Goal: Find specific page/section: Find specific page/section

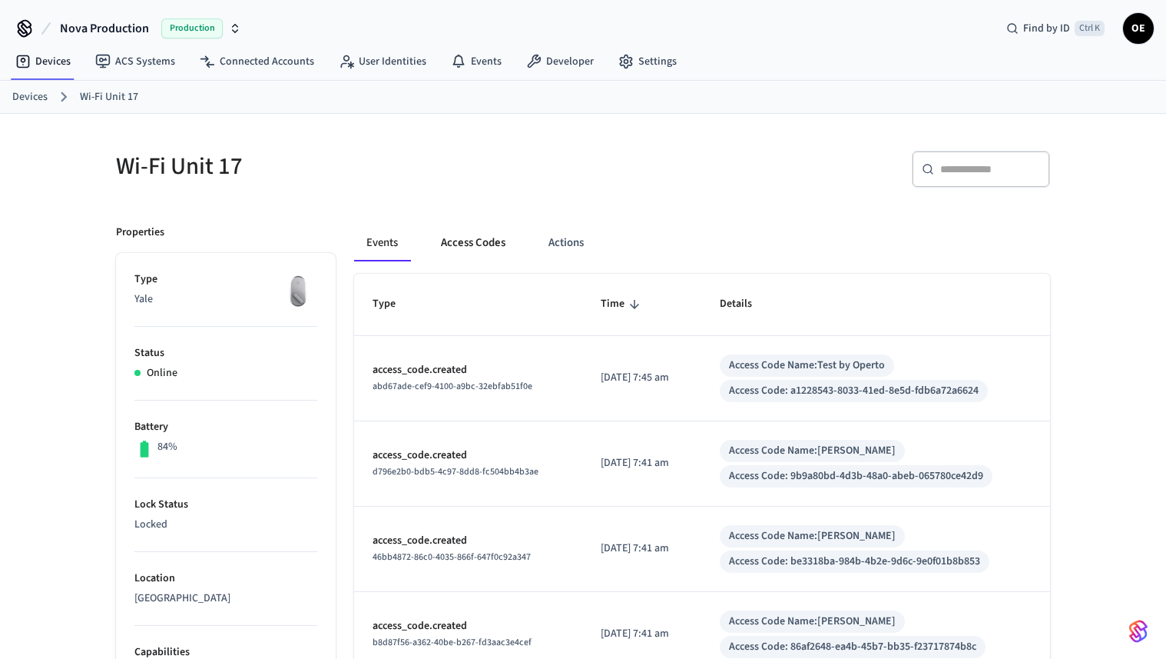
click at [475, 232] on button "Access Codes" at bounding box center [473, 242] width 89 height 37
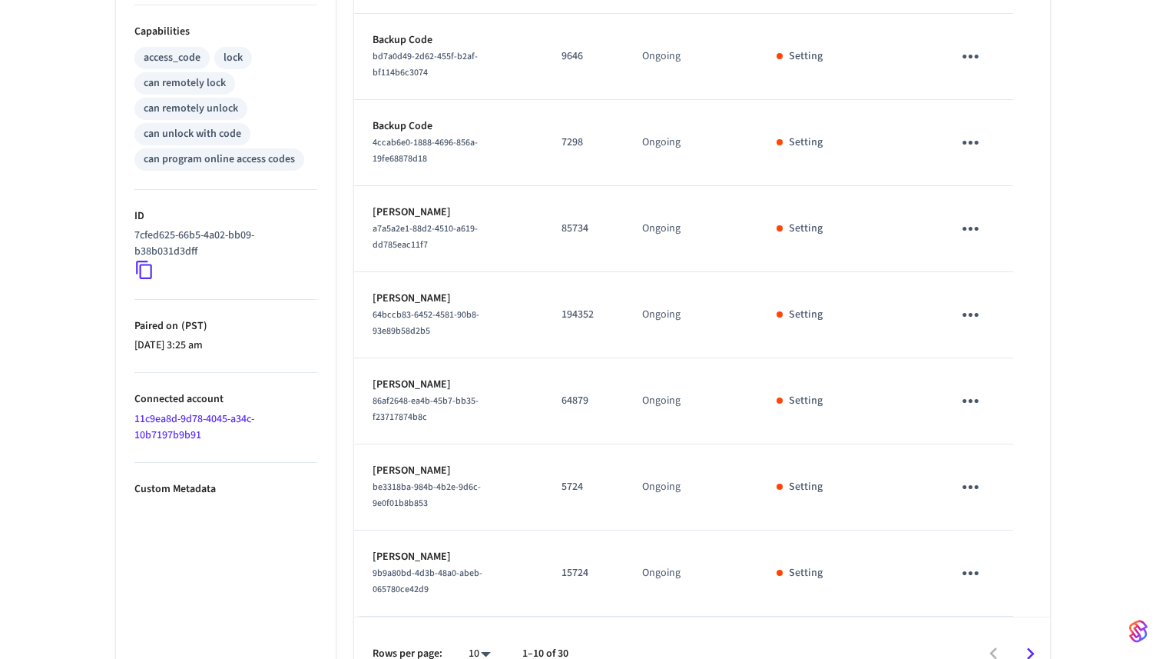
scroll to position [624, 0]
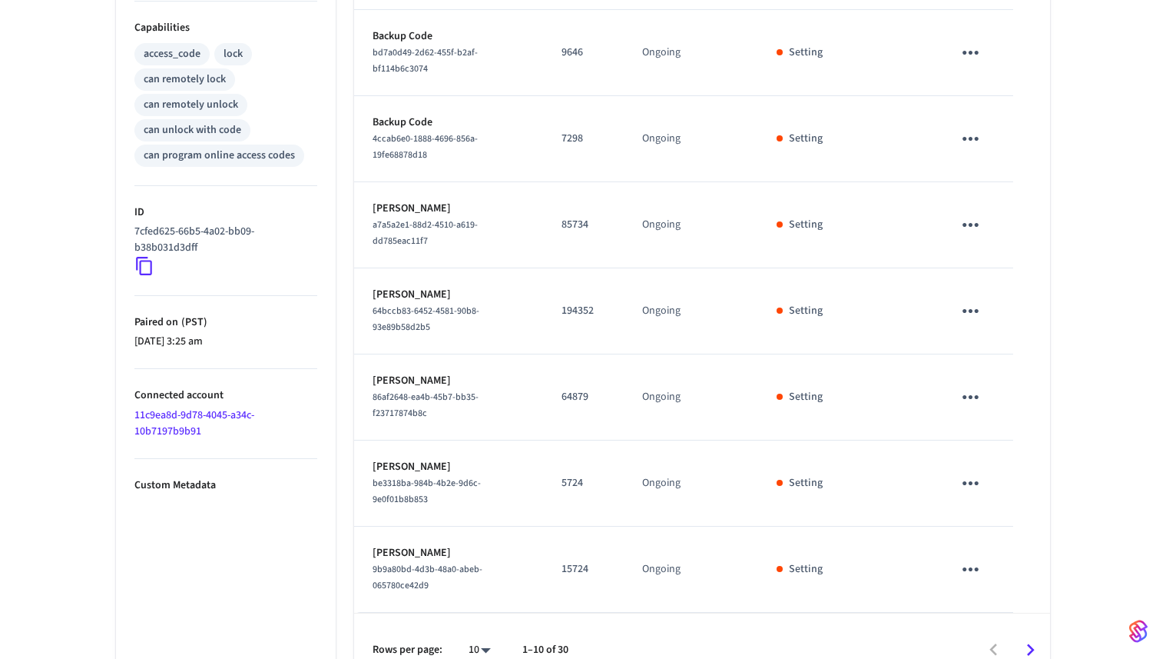
click at [1028, 638] on icon "Go to next page" at bounding box center [1031, 650] width 24 height 24
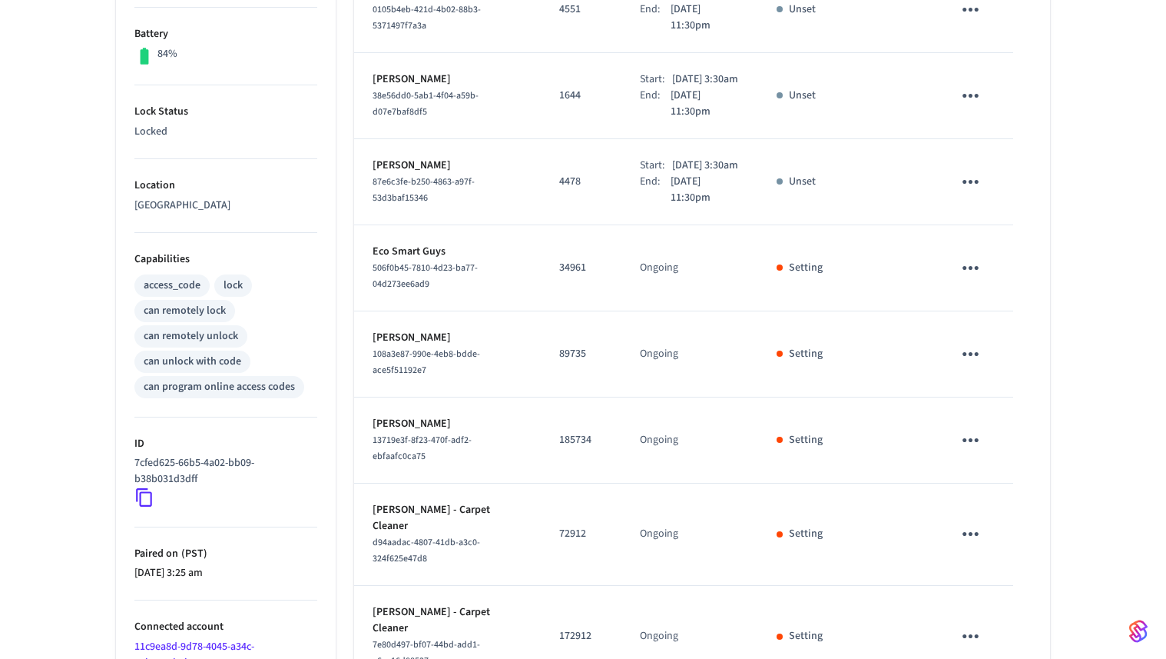
scroll to position [656, 0]
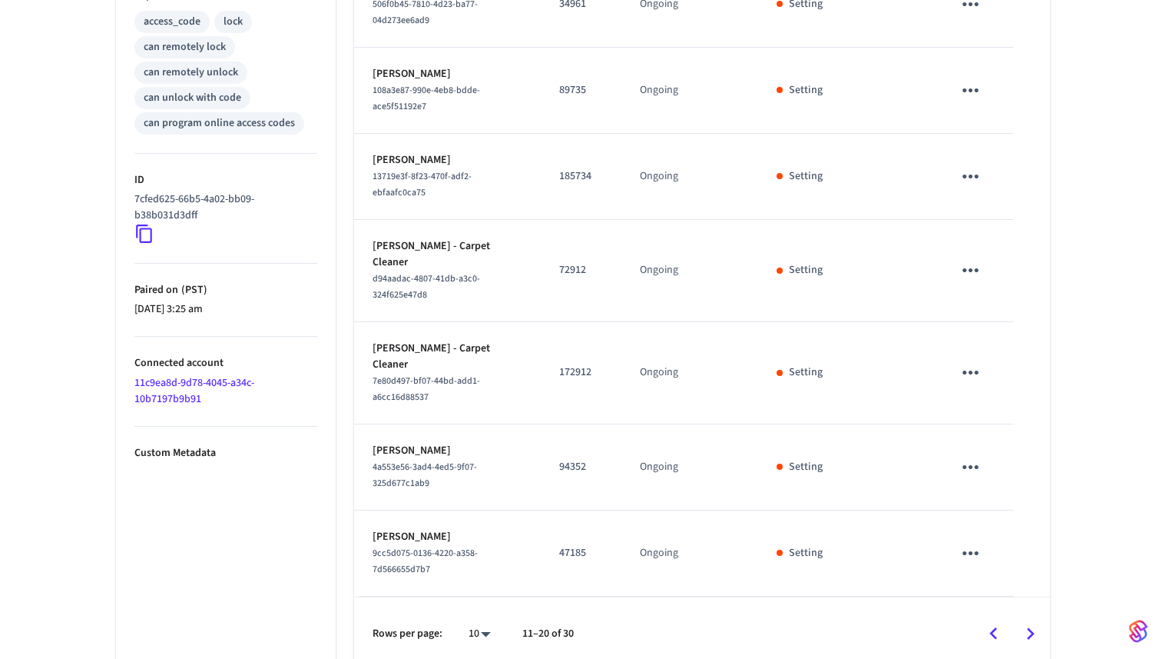
click at [1034, 637] on button "Go to next page" at bounding box center [1031, 633] width 36 height 36
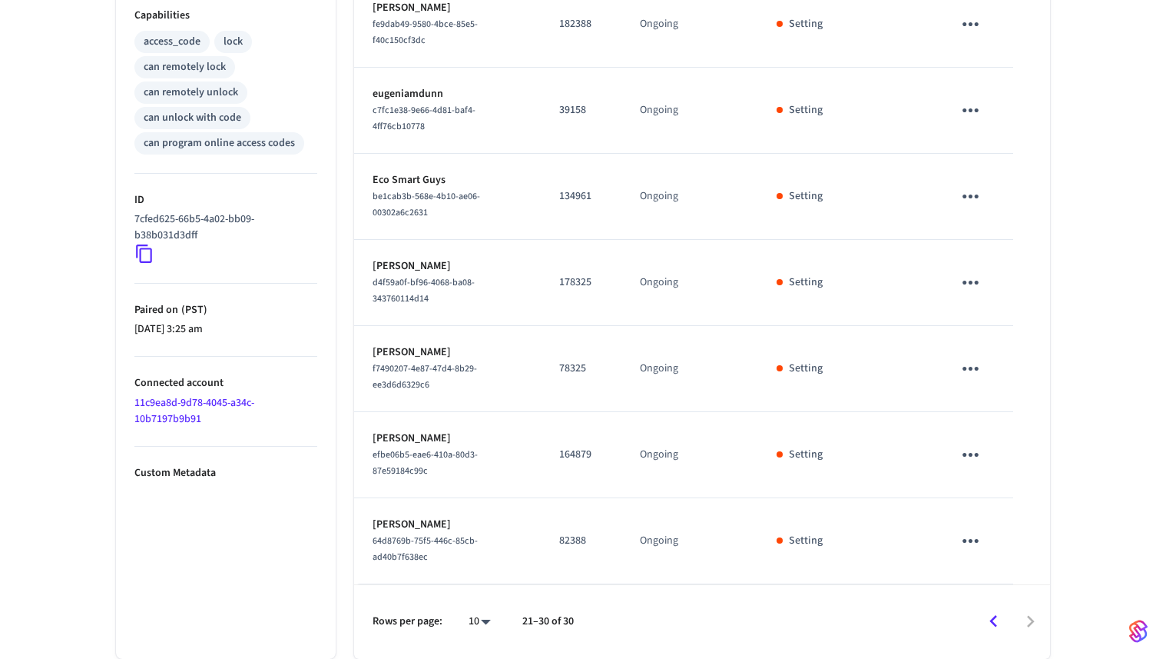
click at [1034, 637] on div at bounding box center [819, 621] width 460 height 36
click at [999, 626] on icon "Go to previous page" at bounding box center [994, 621] width 24 height 24
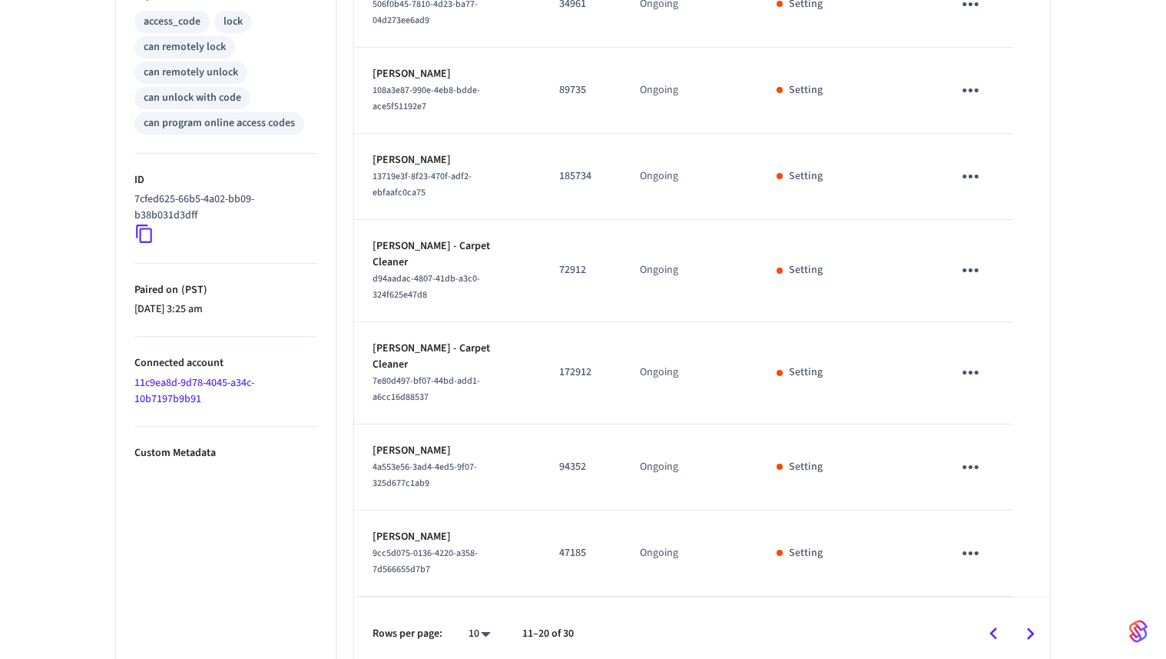
click at [999, 626] on icon "Go to previous page" at bounding box center [994, 634] width 24 height 24
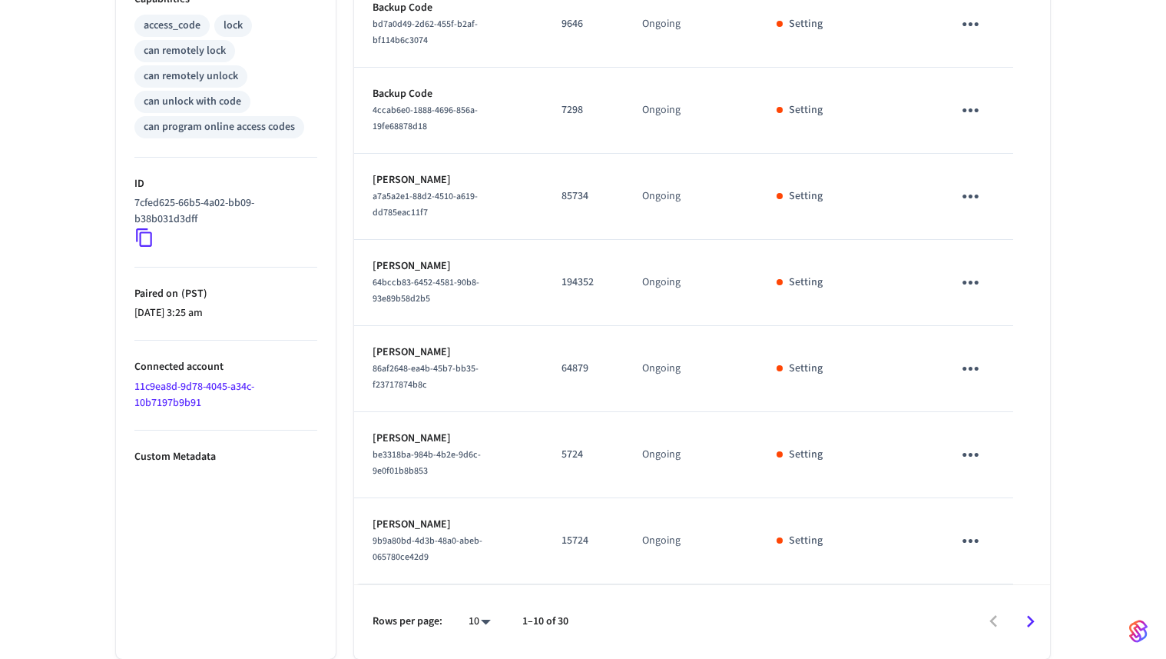
scroll to position [624, 0]
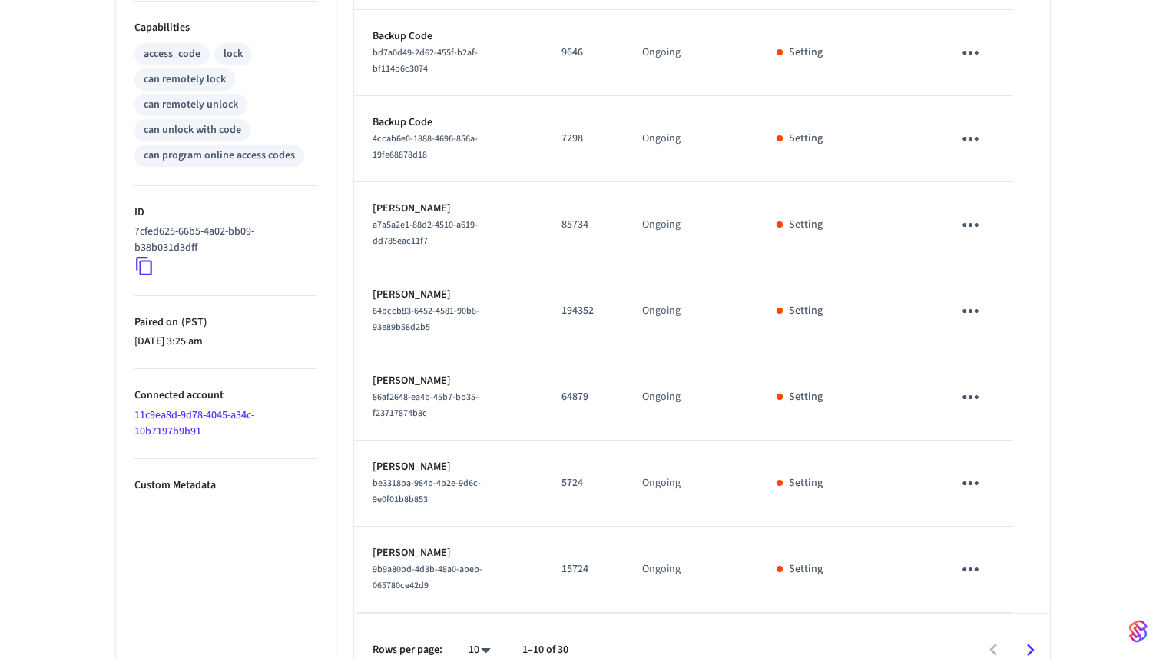
click at [999, 632] on div at bounding box center [816, 650] width 465 height 36
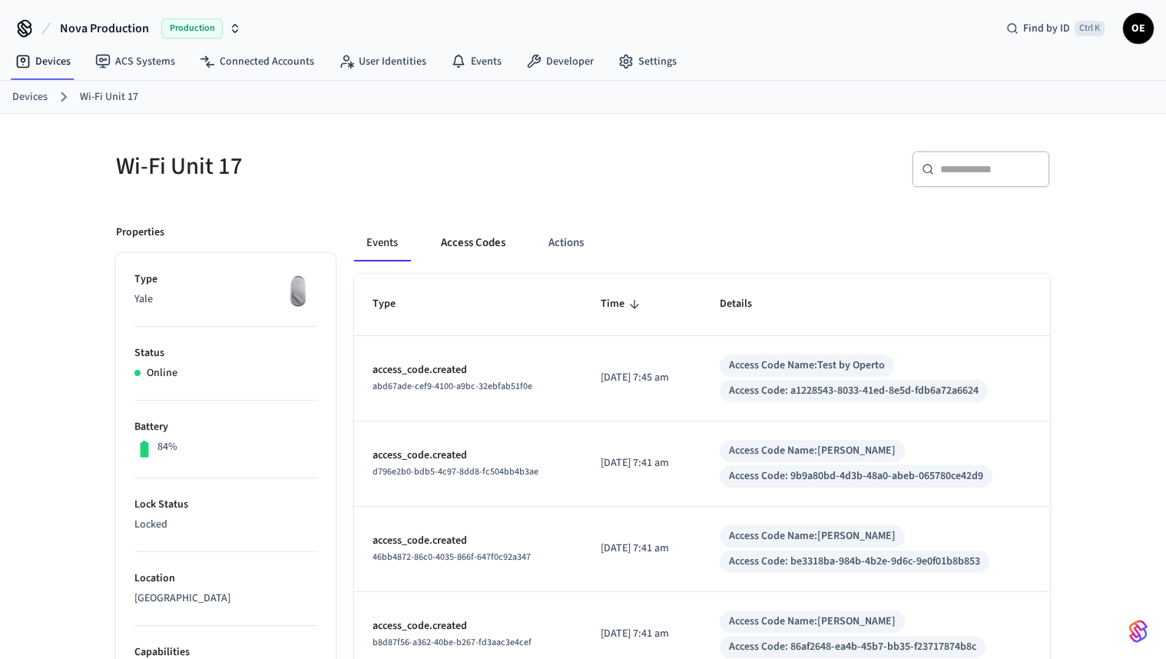
click at [485, 245] on button "Access Codes" at bounding box center [473, 242] width 89 height 37
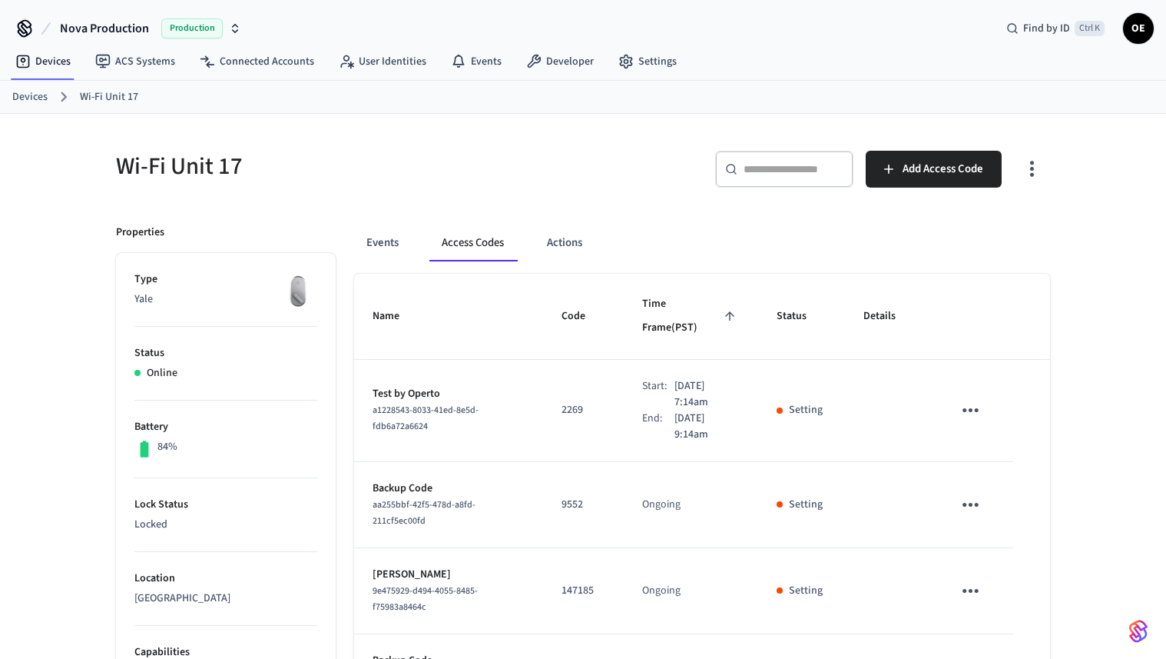
click at [443, 652] on p "Backup Code" at bounding box center [449, 660] width 152 height 16
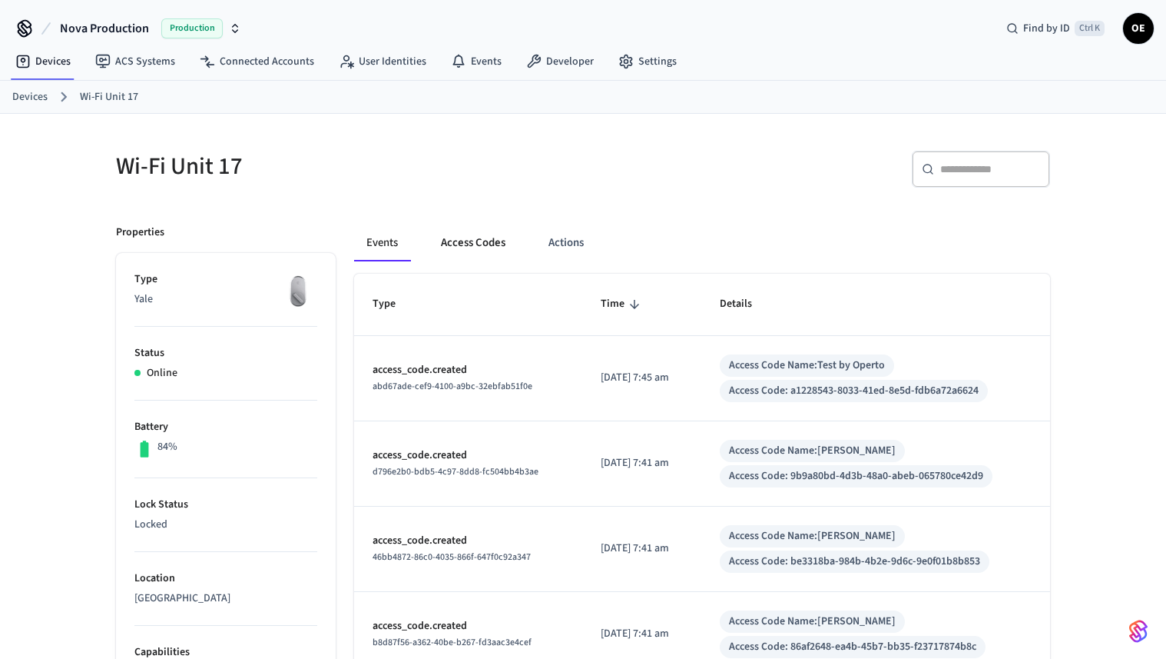
click at [430, 224] on button "Access Codes" at bounding box center [473, 242] width 89 height 37
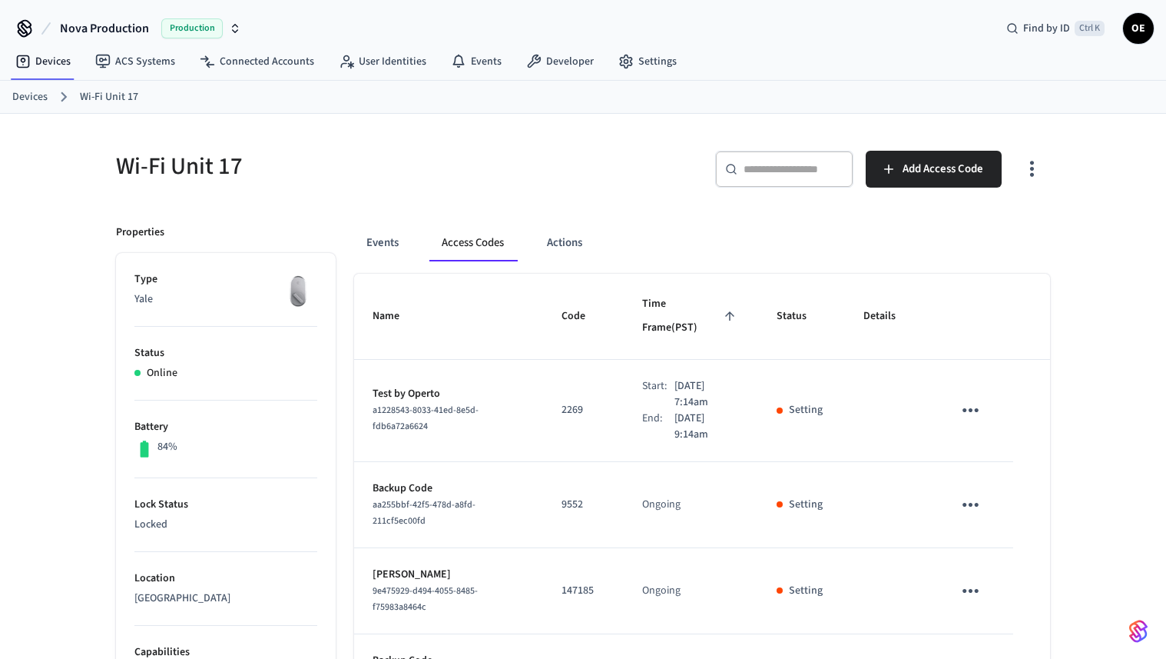
drag, startPoint x: 501, startPoint y: 295, endPoint x: 492, endPoint y: 291, distance: 10.0
click at [496, 294] on th "Name" at bounding box center [448, 317] width 189 height 86
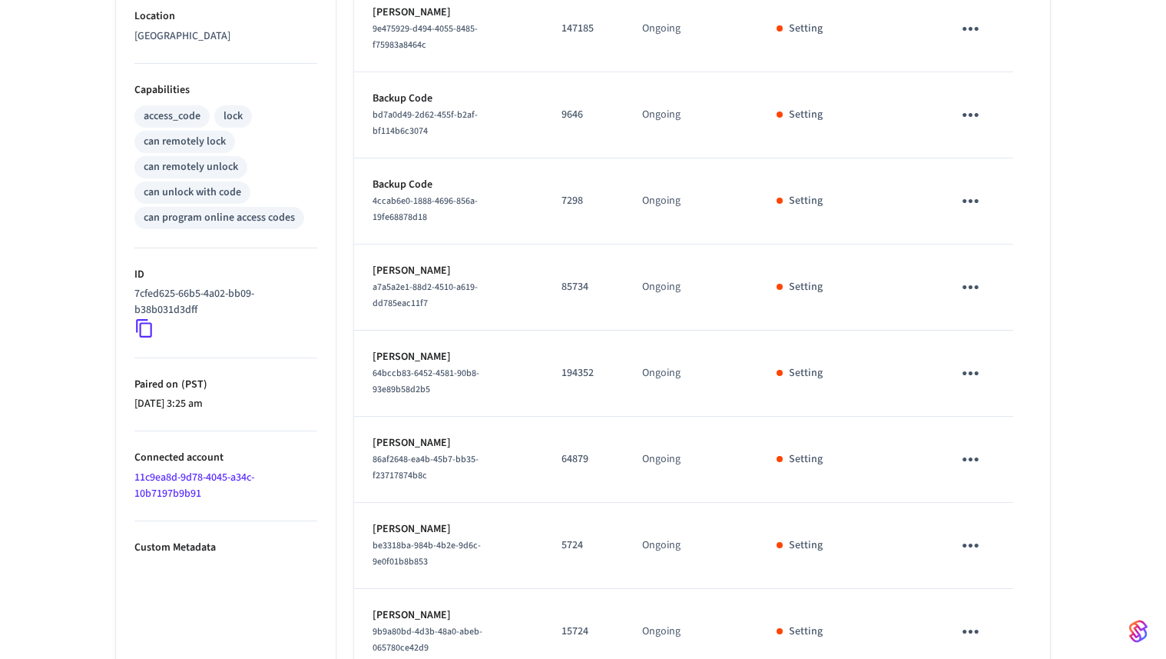
scroll to position [624, 0]
